Goal: Use online tool/utility: Utilize a website feature to perform a specific function

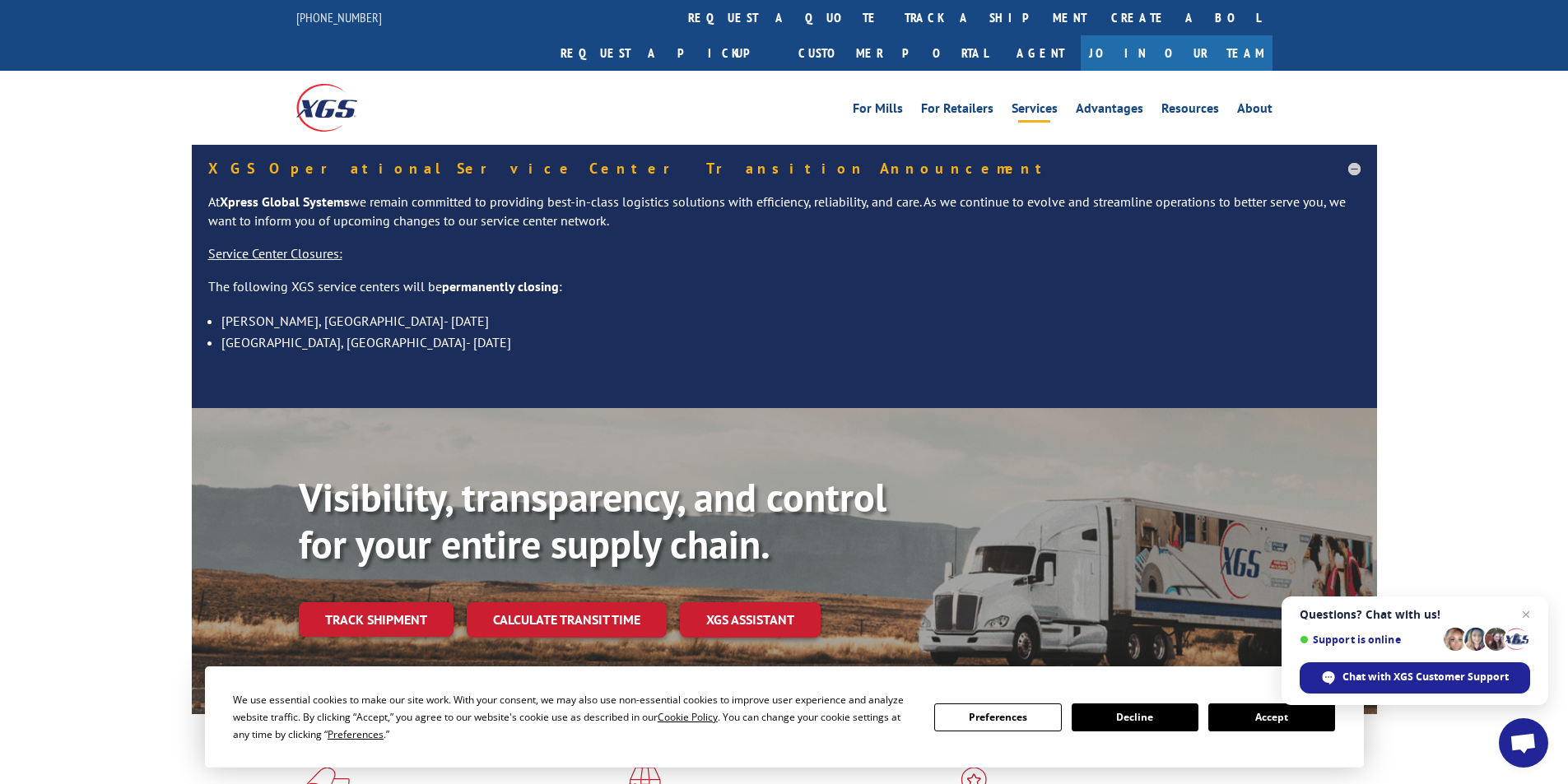
click at [1058, 102] on link "Services" at bounding box center [1034, 111] width 46 height 18
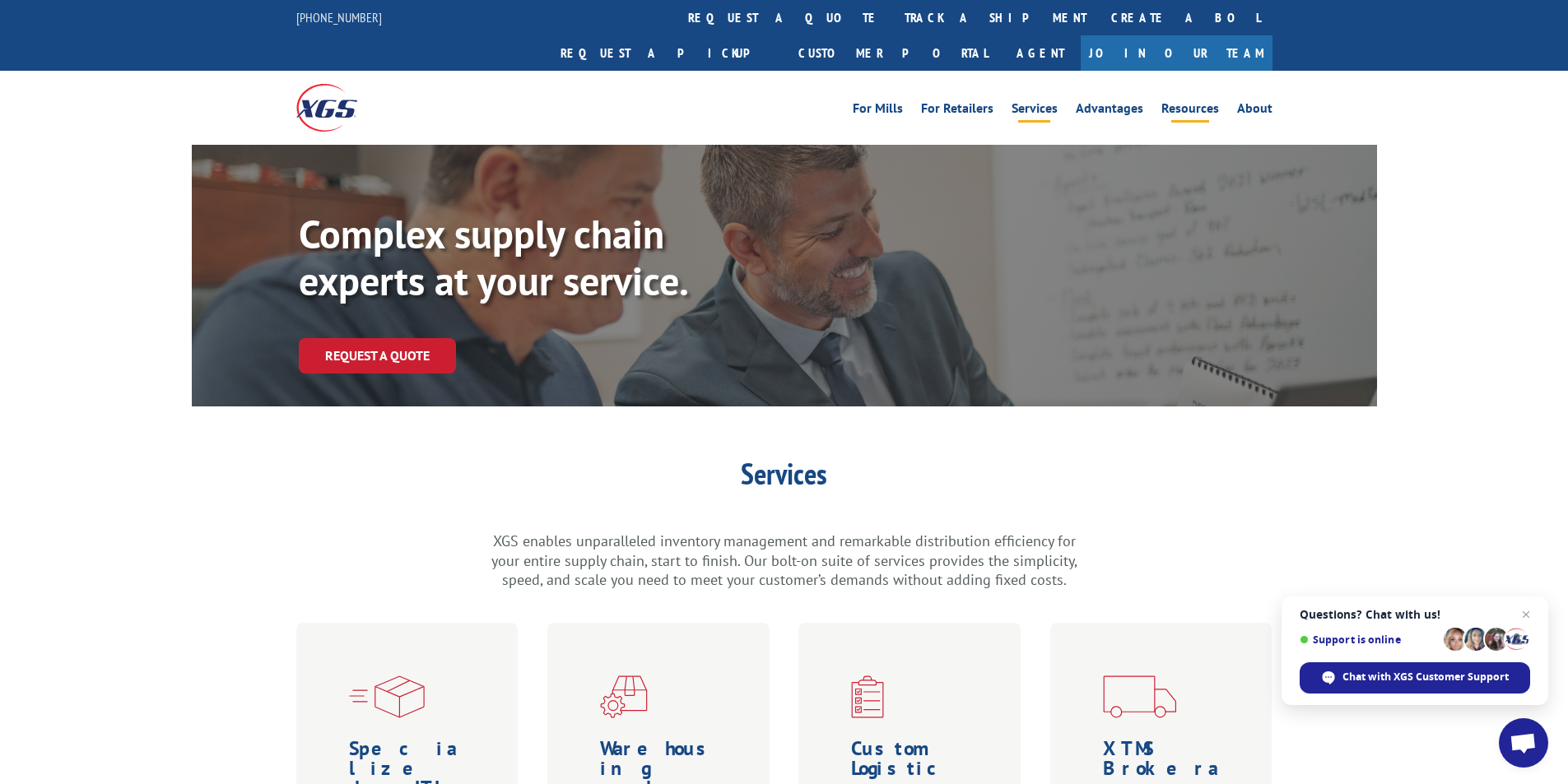
click at [1179, 102] on link "Resources" at bounding box center [1190, 111] width 58 height 18
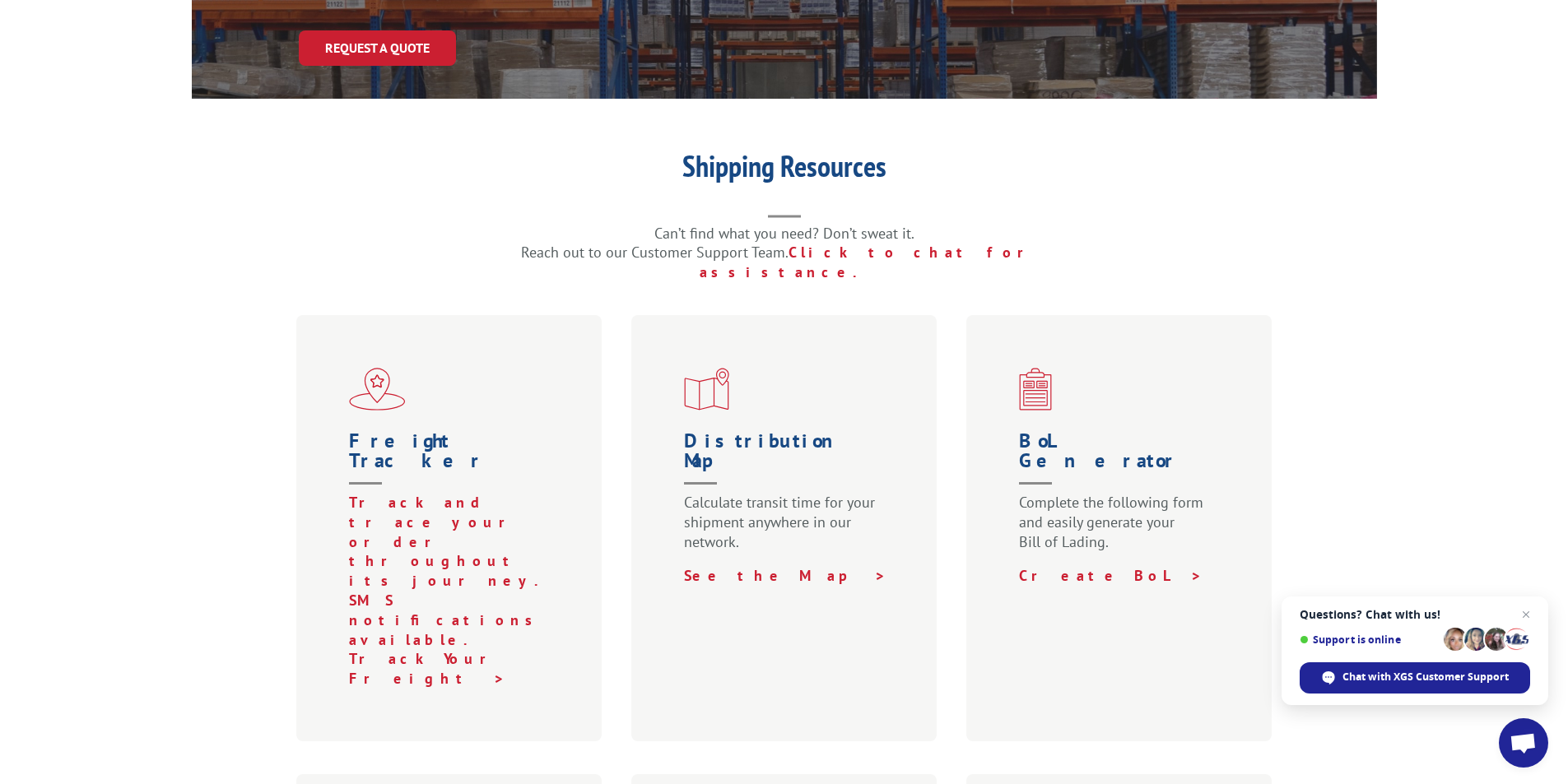
scroll to position [329, 0]
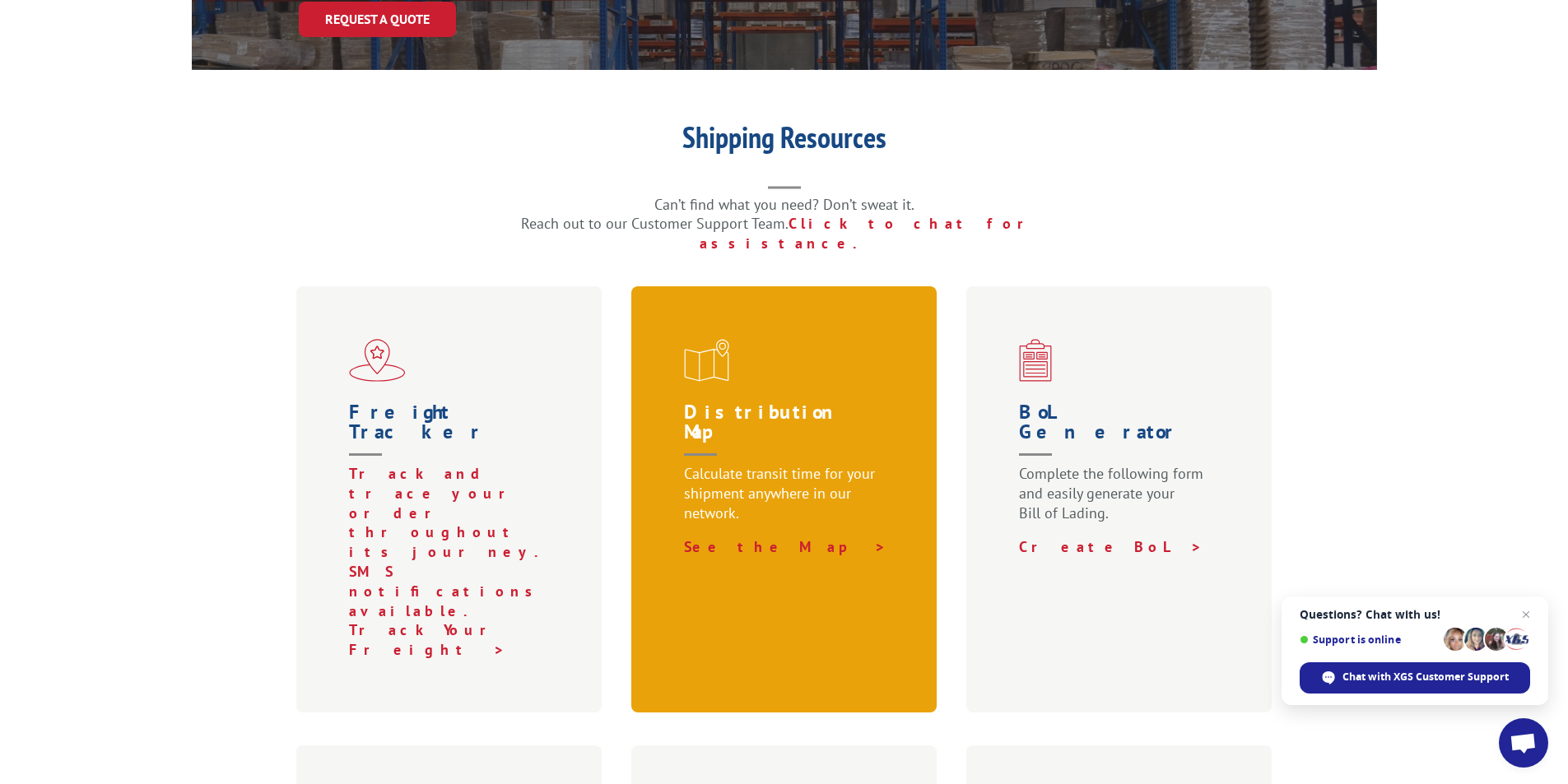
click at [835, 464] on p "Calculate transit time for your shipment anywhere in our network." at bounding box center [787, 500] width 208 height 73
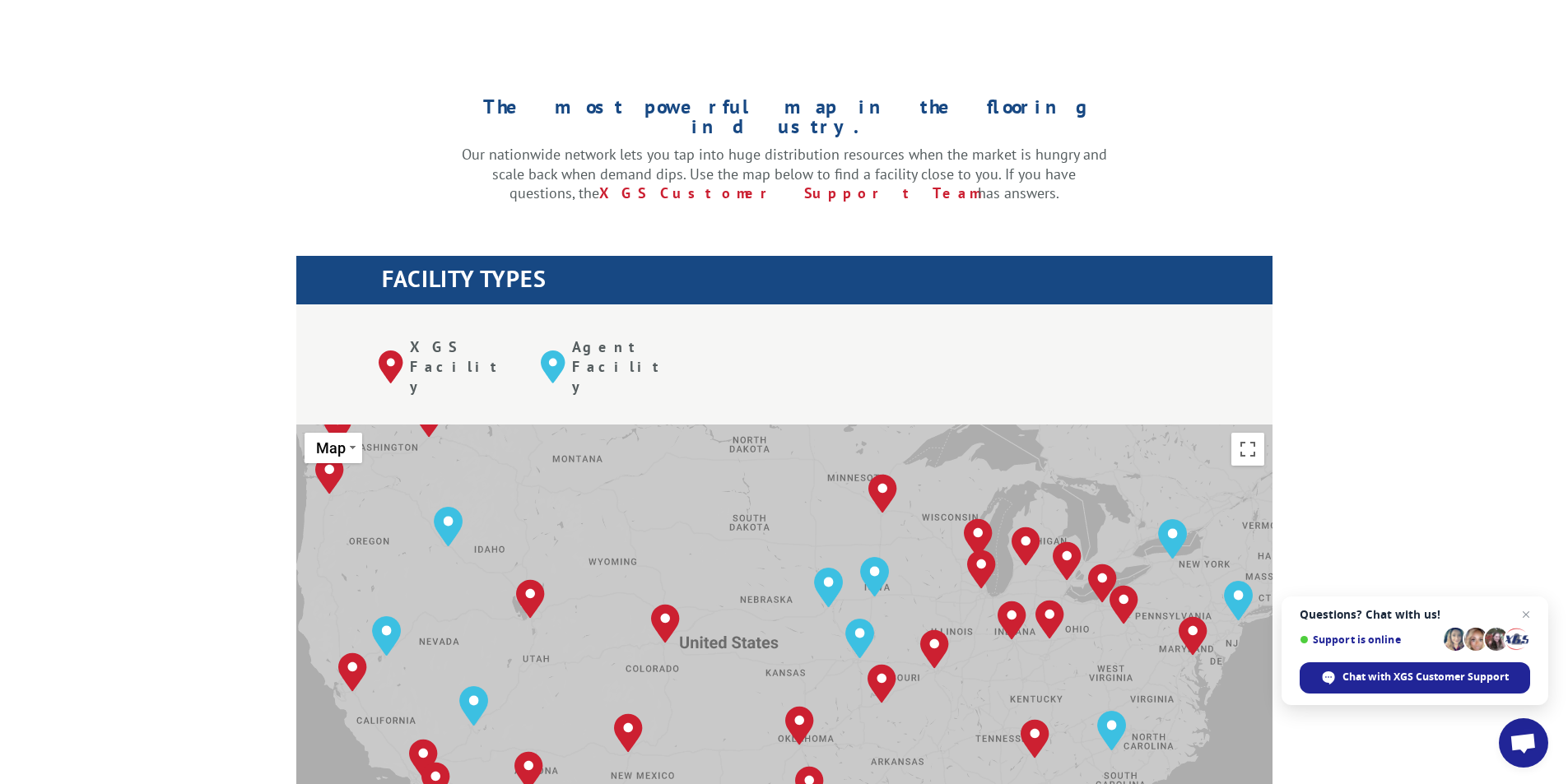
scroll to position [494, 0]
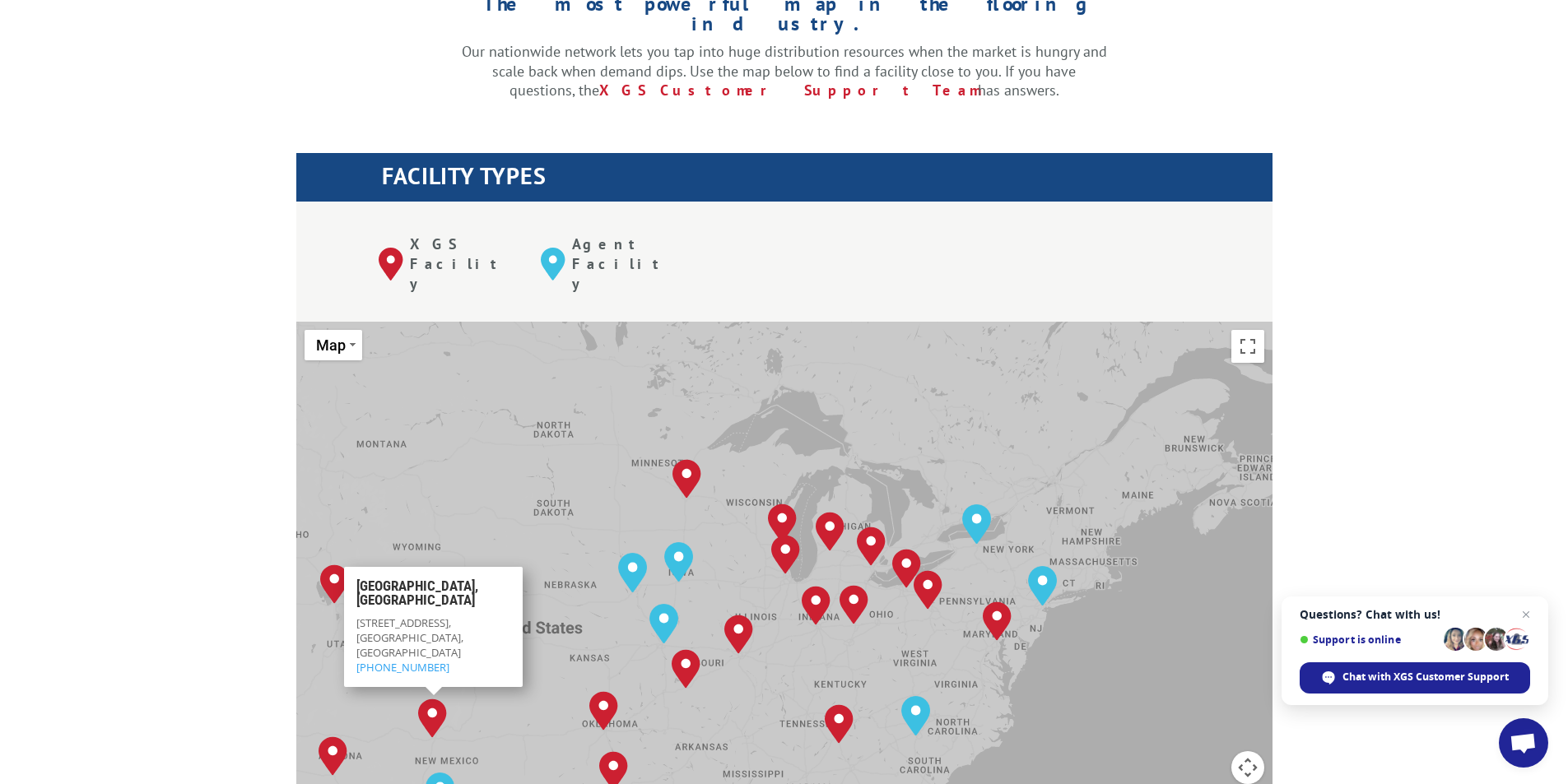
drag, startPoint x: 1253, startPoint y: 523, endPoint x: 1023, endPoint y: 613, distance: 247.0
click at [1023, 613] on div "To navigate, press the arrow keys. [GEOGRAPHIC_DATA], [GEOGRAPHIC_DATA] [GEOGRA…" at bounding box center [785, 592] width 976 height 541
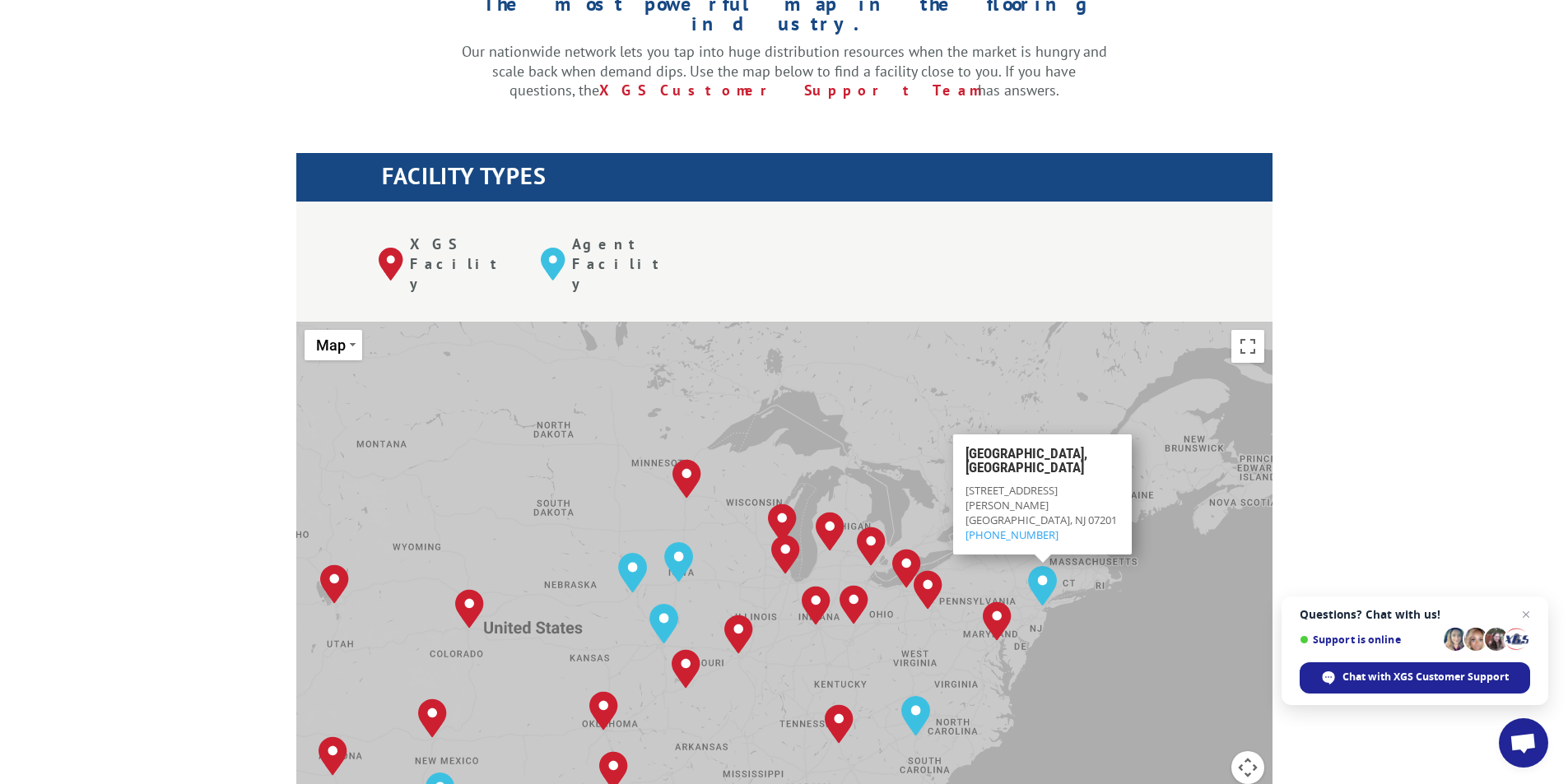
click at [1102, 580] on div "To navigate, press the arrow keys. [GEOGRAPHIC_DATA], [GEOGRAPHIC_DATA] [GEOGRA…" at bounding box center [785, 592] width 976 height 541
click at [939, 352] on div "To navigate, press the arrow keys. [GEOGRAPHIC_DATA], [GEOGRAPHIC_DATA] [GEOGRA…" at bounding box center [785, 592] width 976 height 541
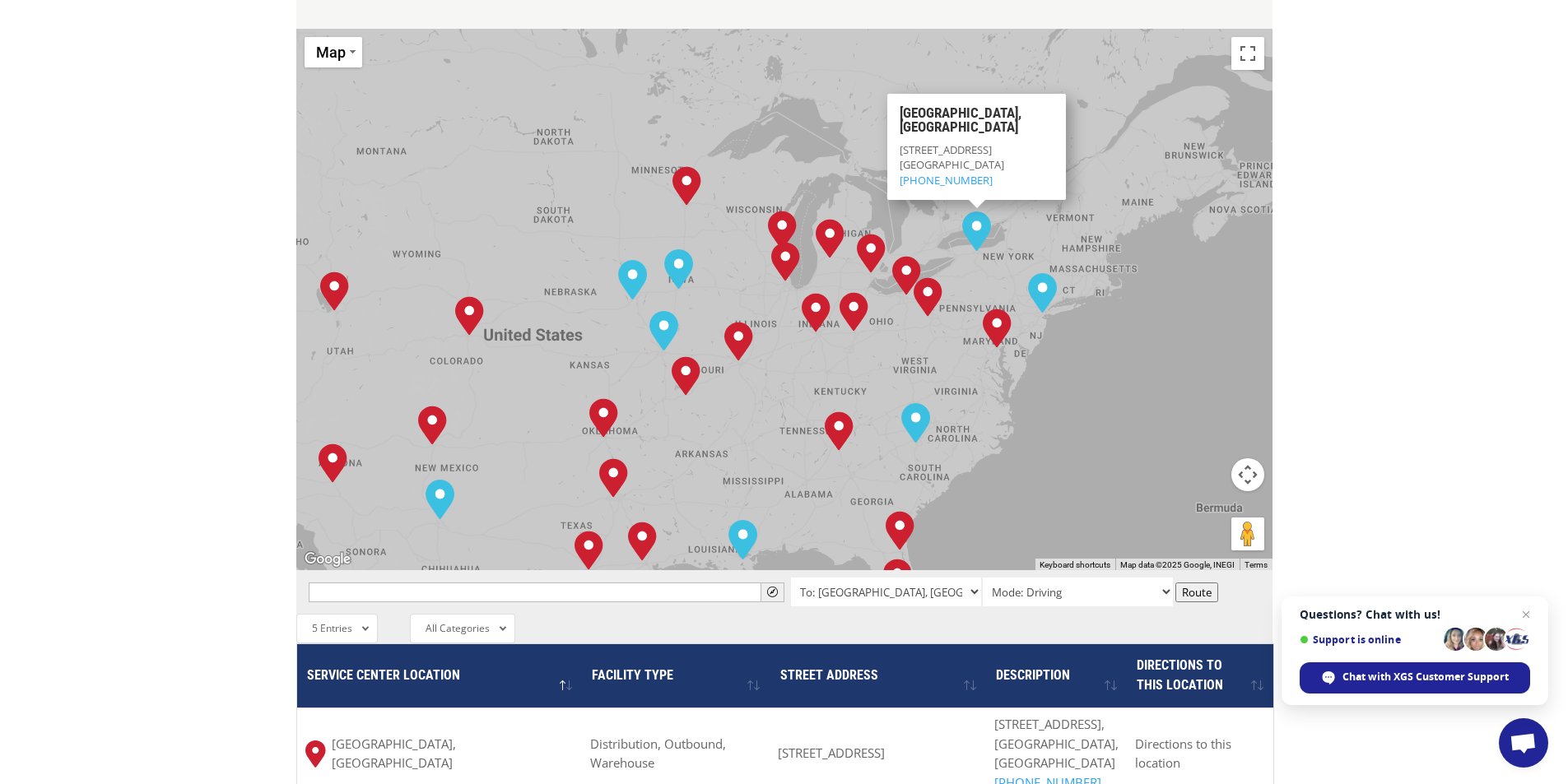
scroll to position [823, 0]
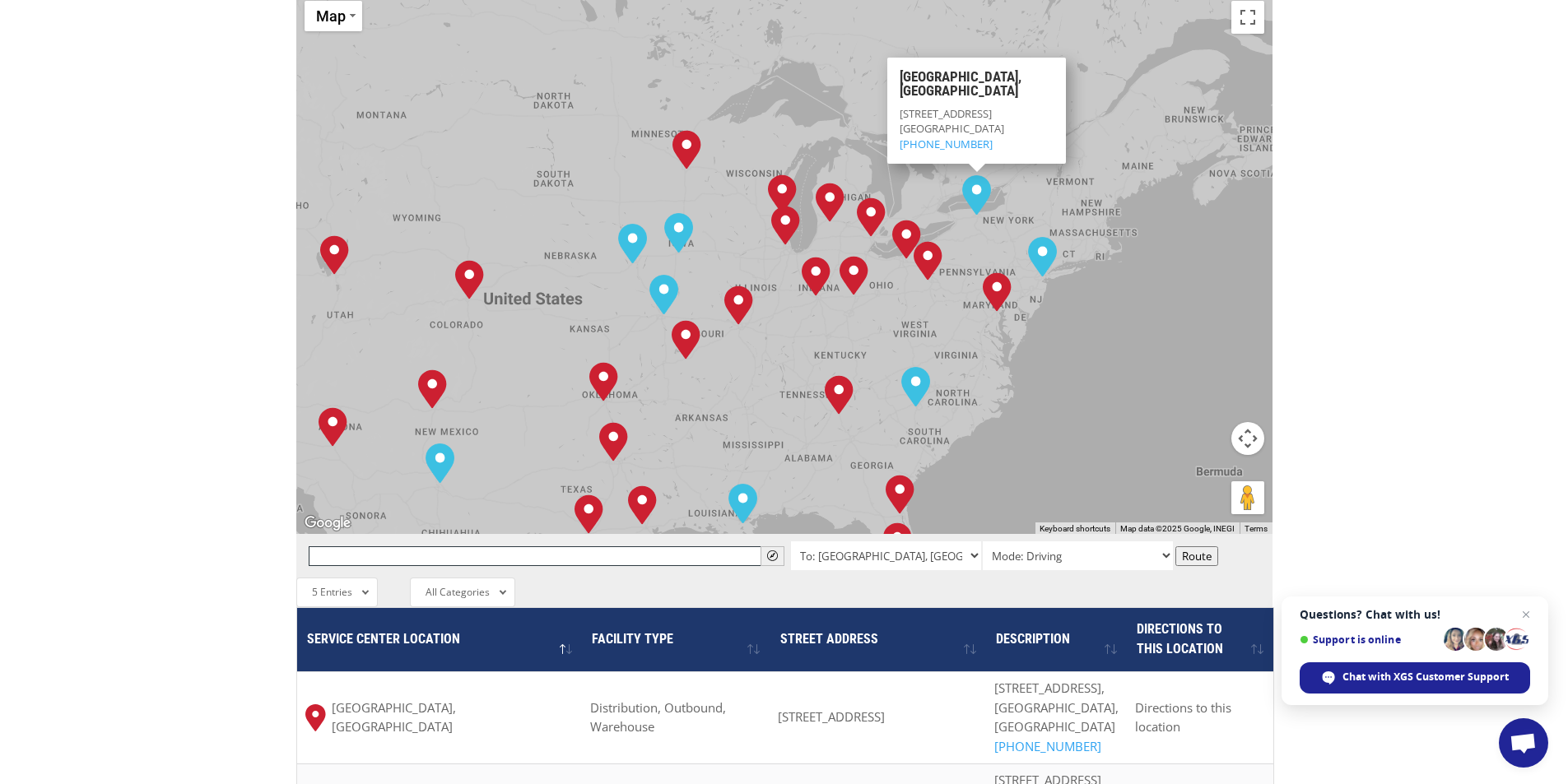
click at [676, 546] on input "text" at bounding box center [546, 556] width 476 height 20
click at [771, 550] on span "" at bounding box center [772, 555] width 11 height 11
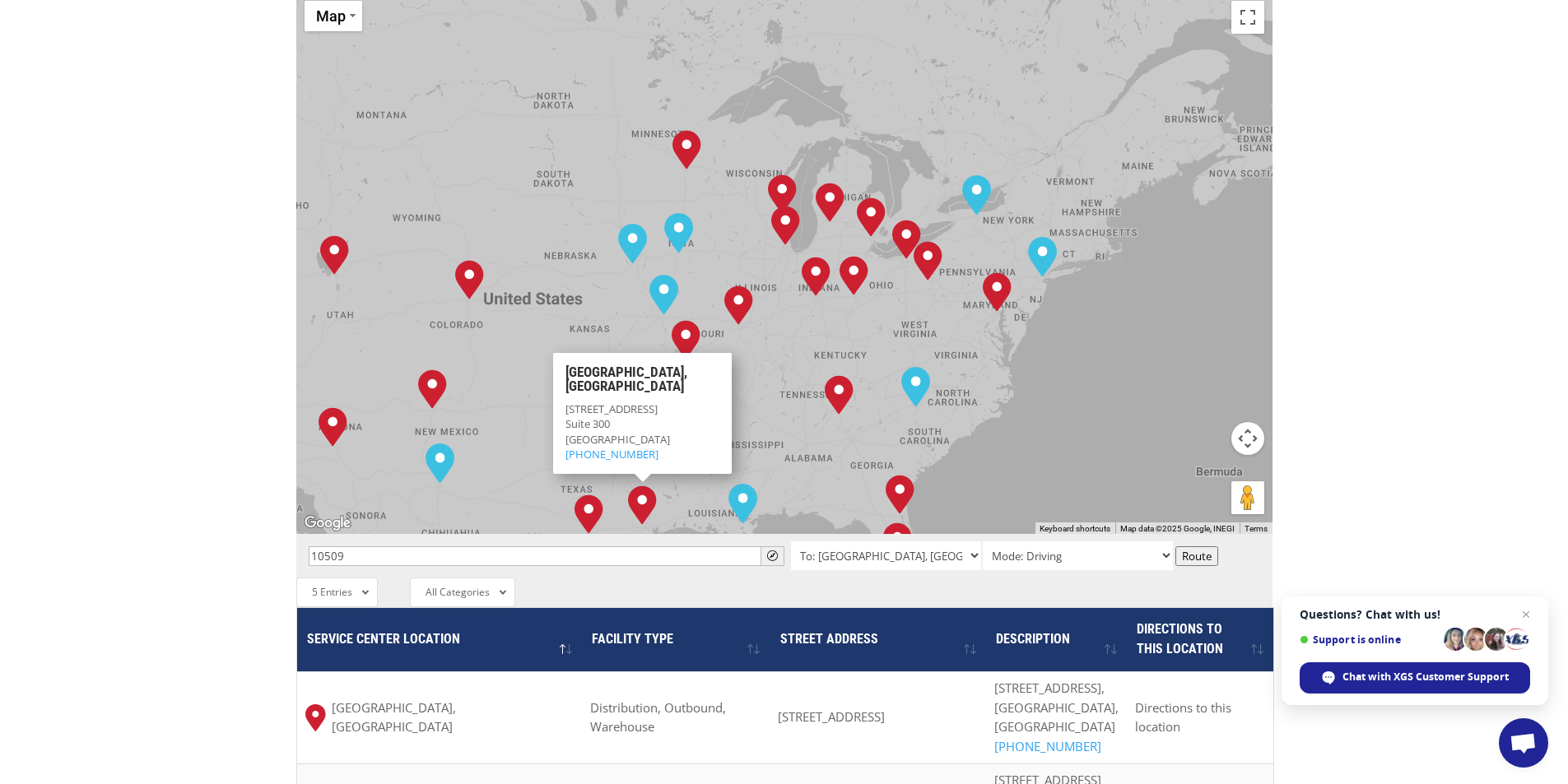
type input "[STREET_ADDRESS]"
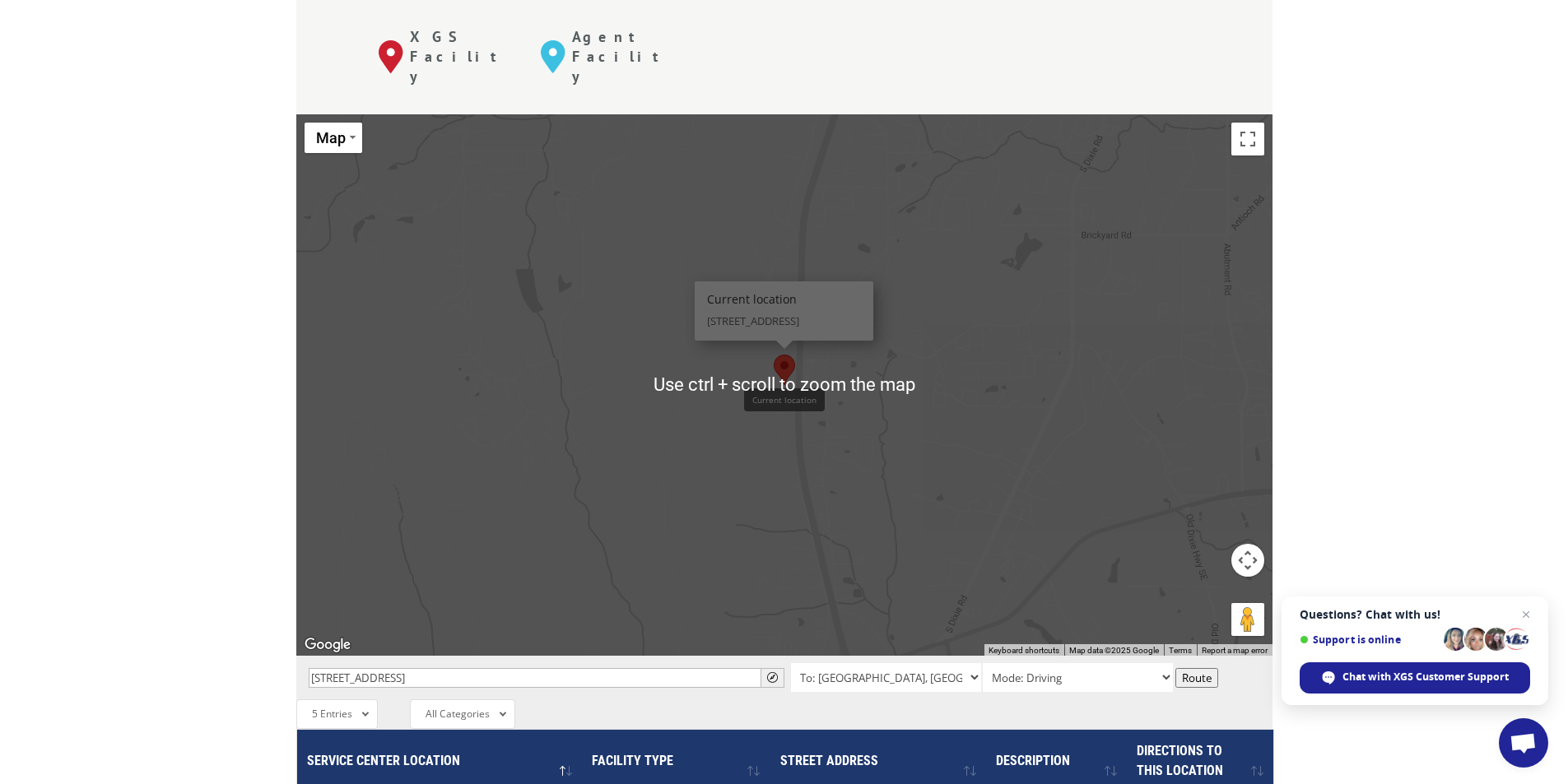
scroll to position [659, 0]
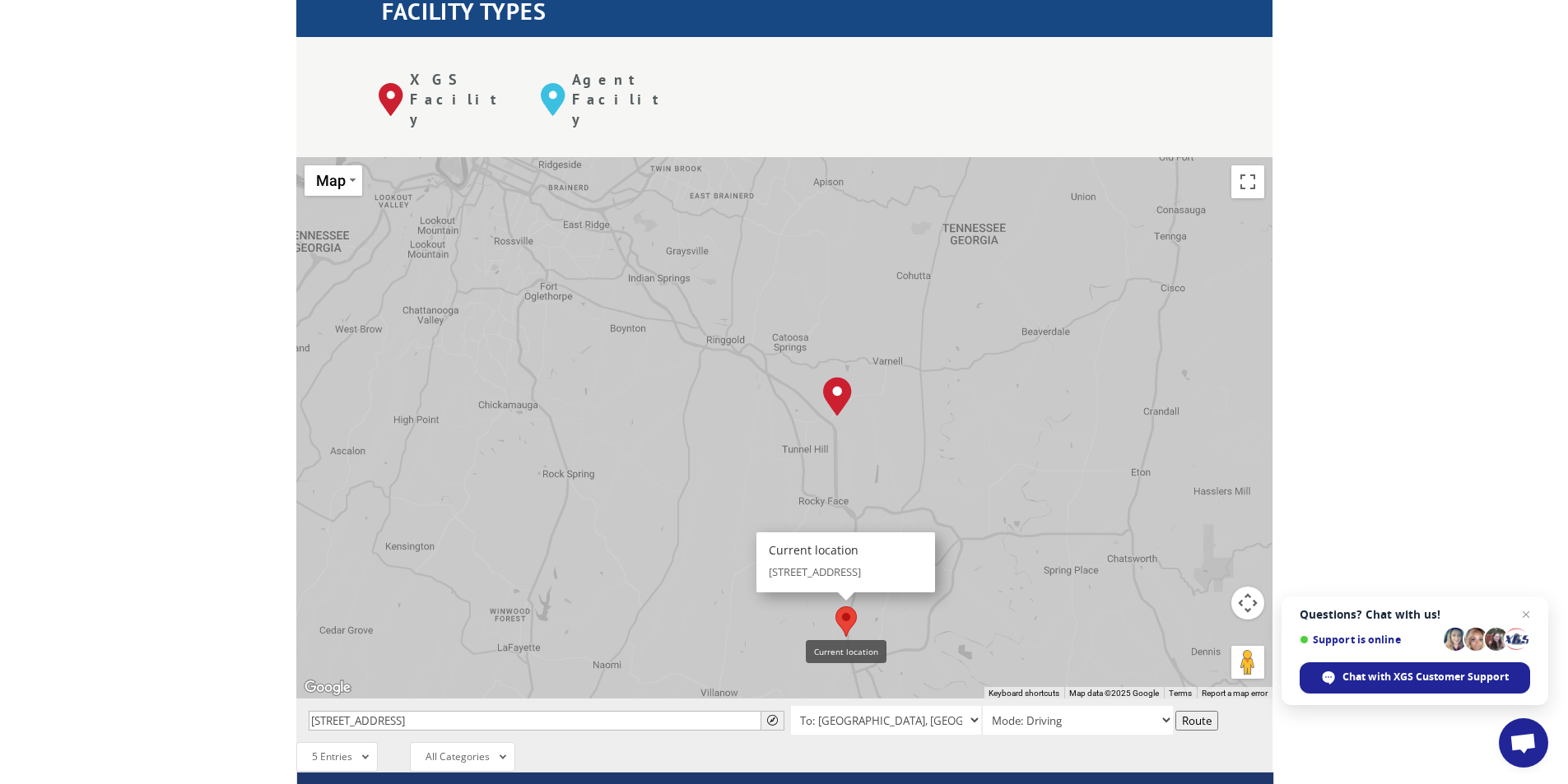
drag, startPoint x: 1160, startPoint y: 379, endPoint x: 968, endPoint y: 567, distance: 268.7
click at [968, 567] on div "To navigate, press the arrow keys. [GEOGRAPHIC_DATA], [GEOGRAPHIC_DATA] [GEOGRA…" at bounding box center [785, 428] width 976 height 541
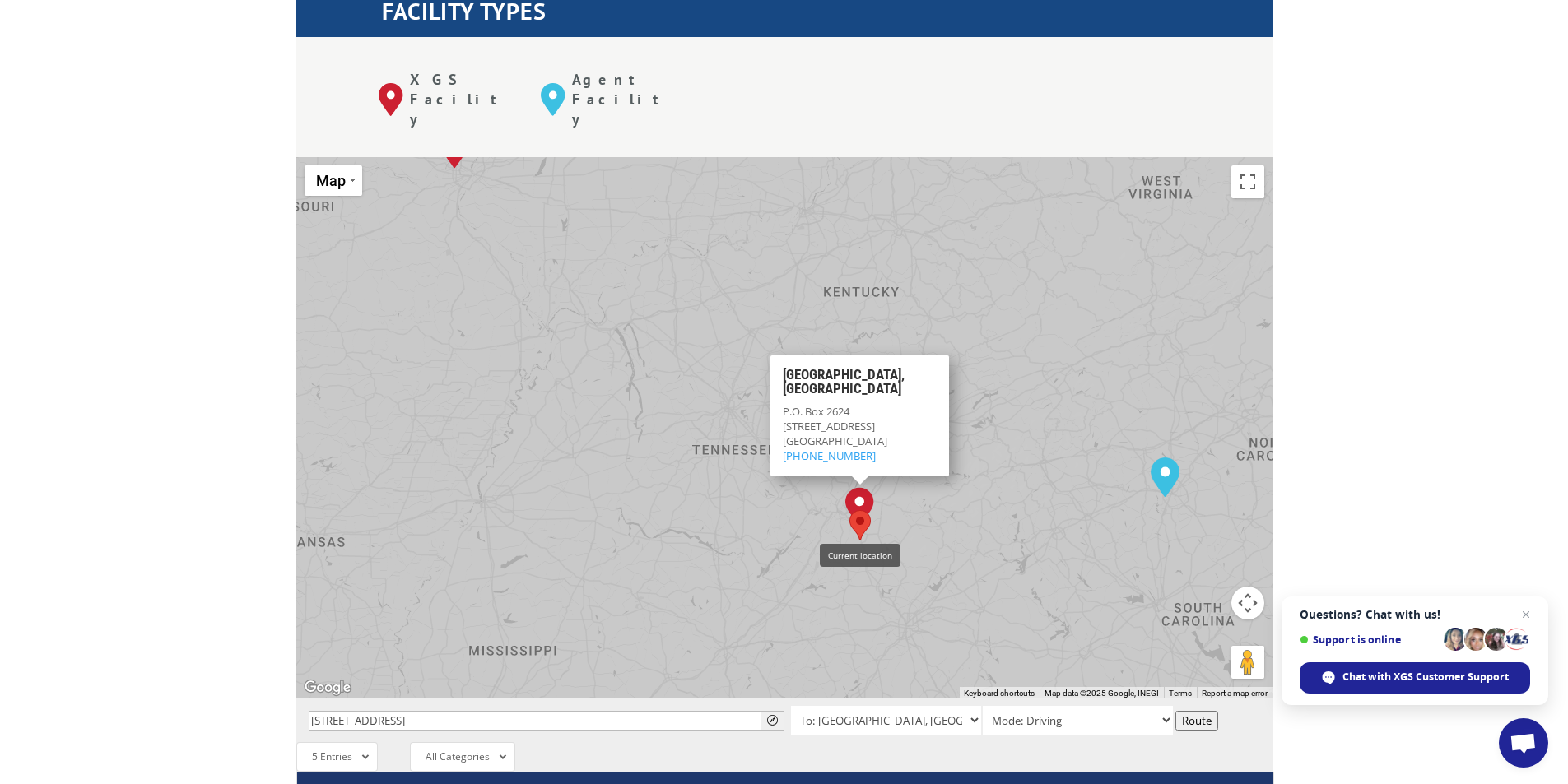
drag, startPoint x: 1196, startPoint y: 318, endPoint x: 920, endPoint y: 420, distance: 294.2
click at [924, 420] on div "To navigate, press the arrow keys. [GEOGRAPHIC_DATA], [GEOGRAPHIC_DATA] [GEOGRA…" at bounding box center [785, 428] width 976 height 541
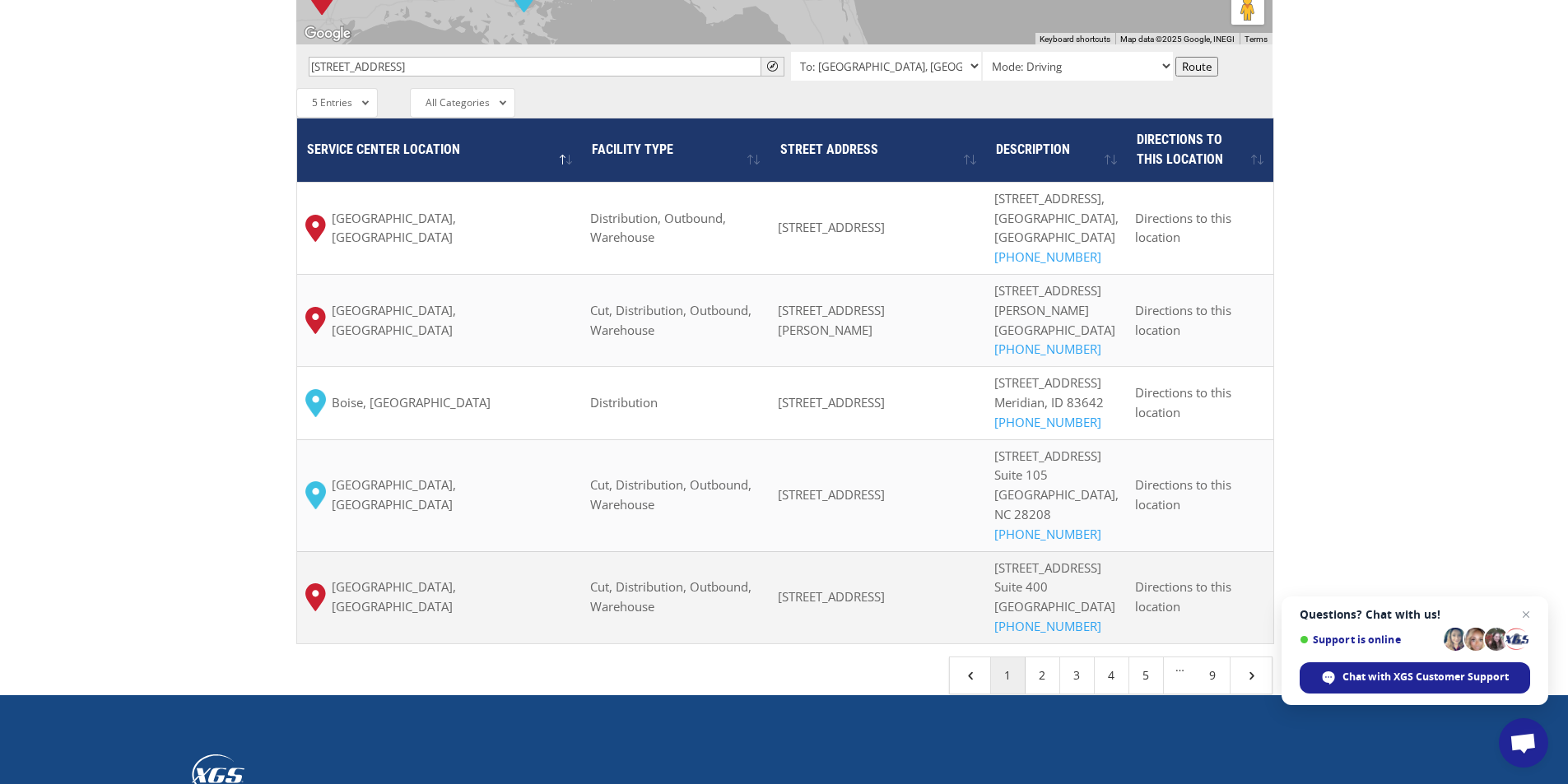
scroll to position [1152, 0]
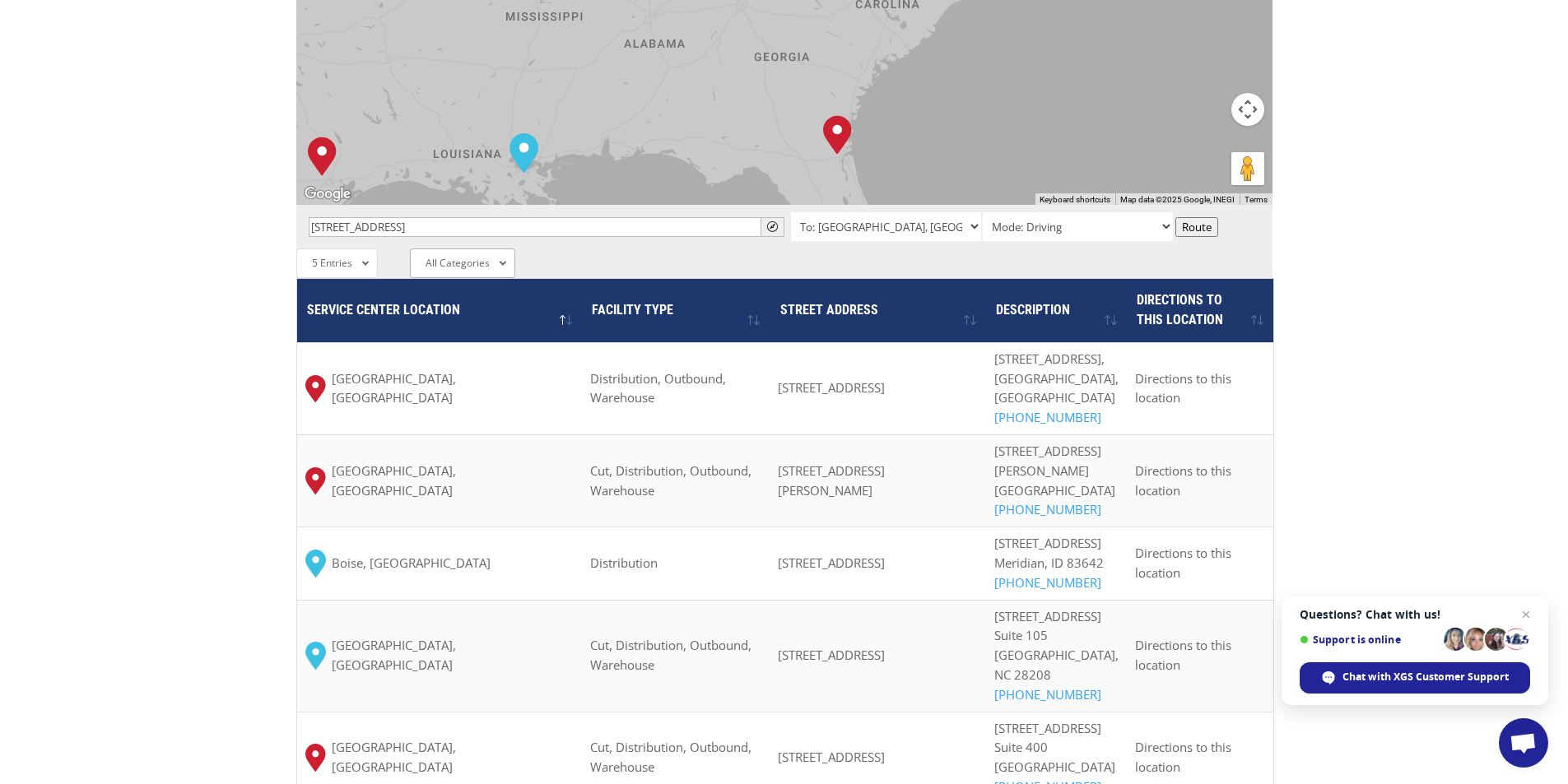
click at [496, 249] on div "All Categories All Categories Distribution Outbound Warehouse Cut Consolidation" at bounding box center [462, 263] width 105 height 29
click at [500, 249] on div "All Categories All Categories Distribution Outbound Warehouse Cut Consolidation" at bounding box center [462, 263] width 105 height 29
click at [370, 249] on div "5 Entries All Entries 2 Entries 5 Entries 10 Entries 25 Entries 50 Entries 100 …" at bounding box center [337, 263] width 82 height 29
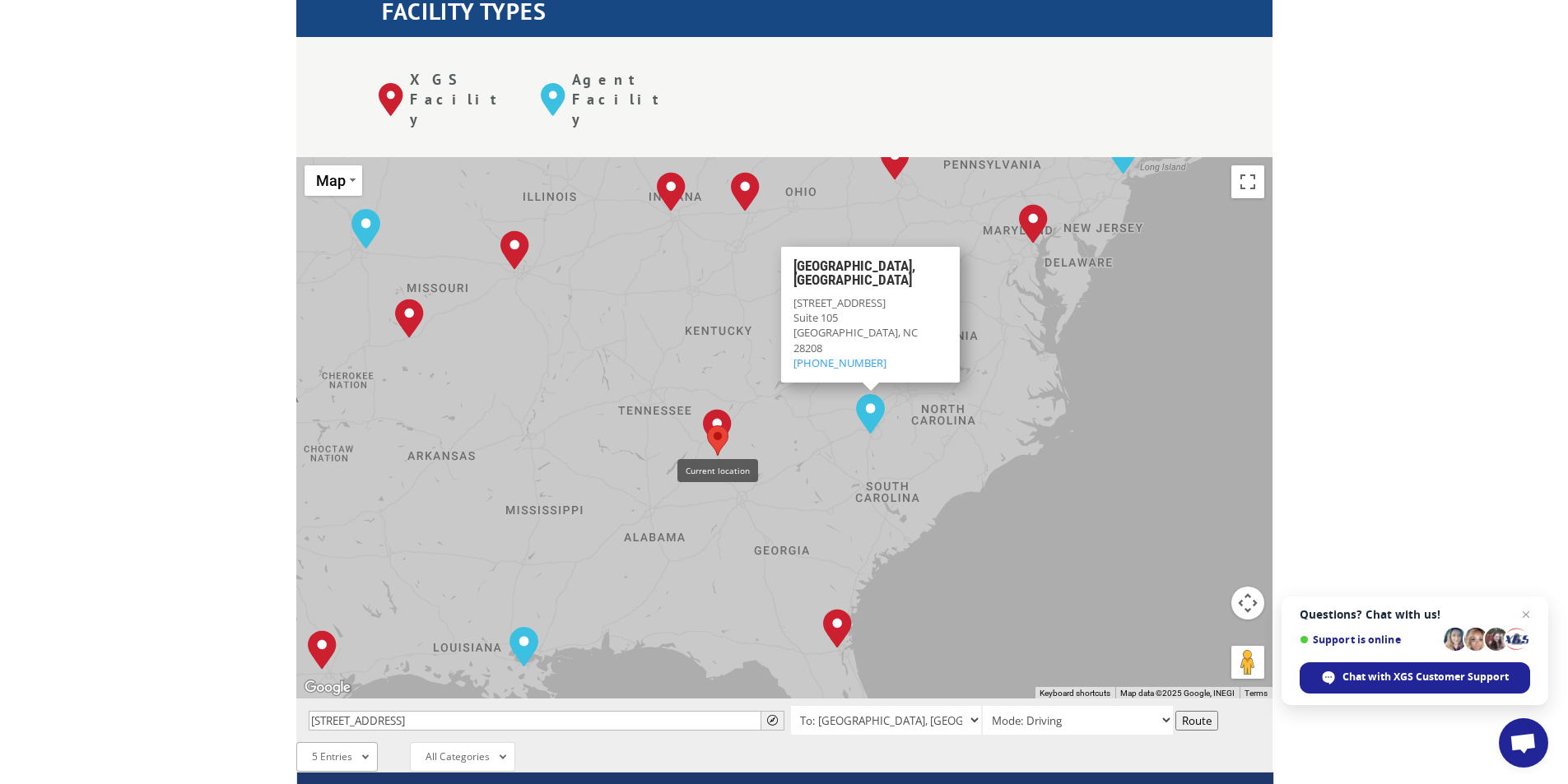
scroll to position [576, 0]
